Goal: Navigation & Orientation: Find specific page/section

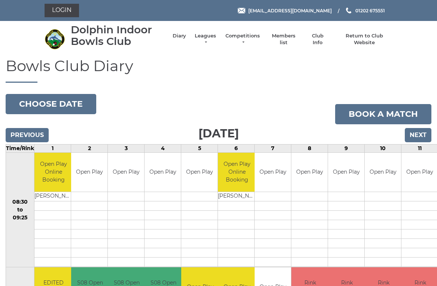
click at [420, 131] on input "Next" at bounding box center [418, 135] width 27 height 14
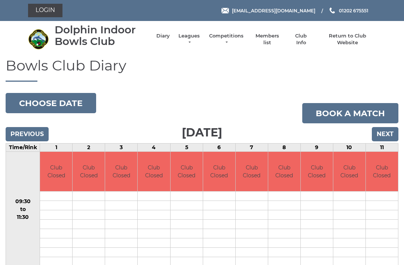
click at [387, 134] on input "Next" at bounding box center [385, 134] width 27 height 14
click at [388, 131] on input "Next" at bounding box center [385, 134] width 27 height 14
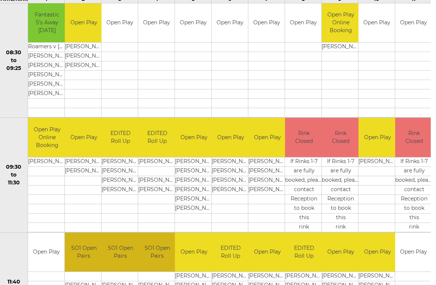
scroll to position [60, 1]
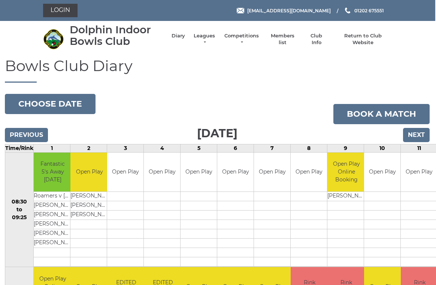
click at [418, 128] on input "Next" at bounding box center [416, 135] width 27 height 14
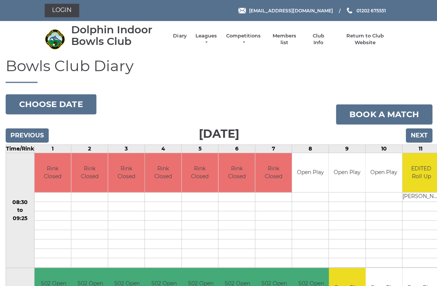
click at [421, 133] on input "Next" at bounding box center [418, 135] width 27 height 14
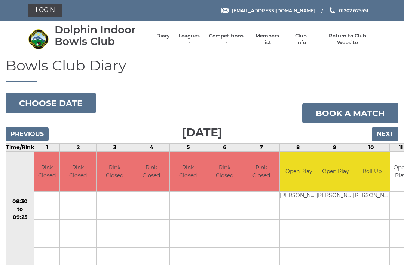
click at [389, 132] on input "Next" at bounding box center [385, 134] width 27 height 14
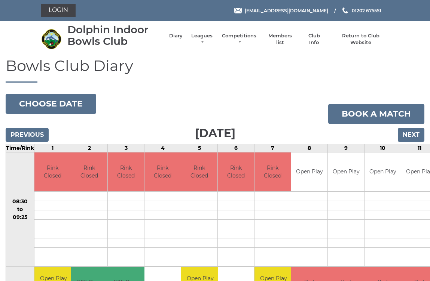
click at [414, 133] on input "Next" at bounding box center [411, 135] width 27 height 14
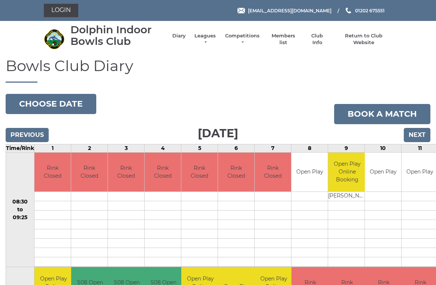
click at [291, 37] on link "Members list" at bounding box center [282, 39] width 31 height 13
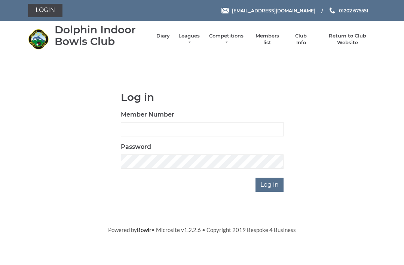
click at [232, 37] on link "Competitions" at bounding box center [226, 39] width 36 height 13
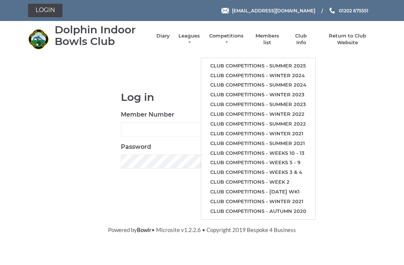
click at [197, 42] on link "Leagues" at bounding box center [189, 39] width 24 height 13
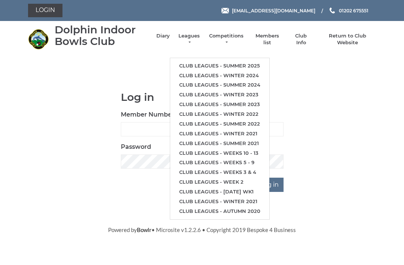
click at [170, 34] on li "Diary" at bounding box center [159, 39] width 21 height 21
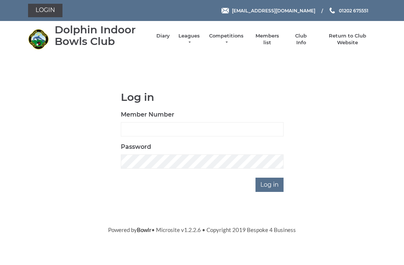
click at [169, 39] on link "Diary" at bounding box center [162, 36] width 13 height 7
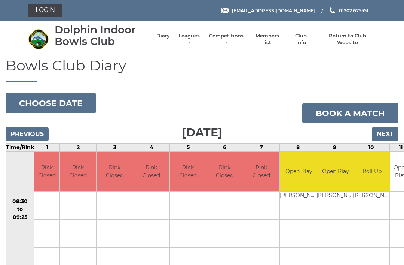
click at [168, 39] on link "Diary" at bounding box center [162, 36] width 13 height 7
click at [275, 36] on li "Members list" at bounding box center [263, 39] width 39 height 21
click at [272, 42] on link "Members list" at bounding box center [266, 39] width 31 height 13
click at [274, 41] on link "Members list" at bounding box center [266, 39] width 31 height 13
click at [274, 43] on link "Members list" at bounding box center [266, 39] width 31 height 13
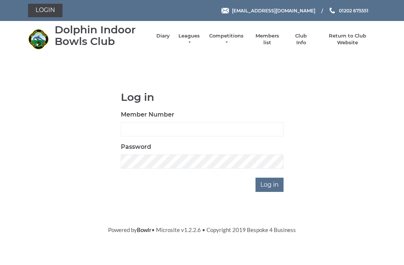
click at [362, 36] on li "Return to Club Website" at bounding box center [344, 39] width 64 height 21
click at [344, 41] on link "Return to Club Website" at bounding box center [348, 39] width 57 height 13
